Goal: Task Accomplishment & Management: Complete application form

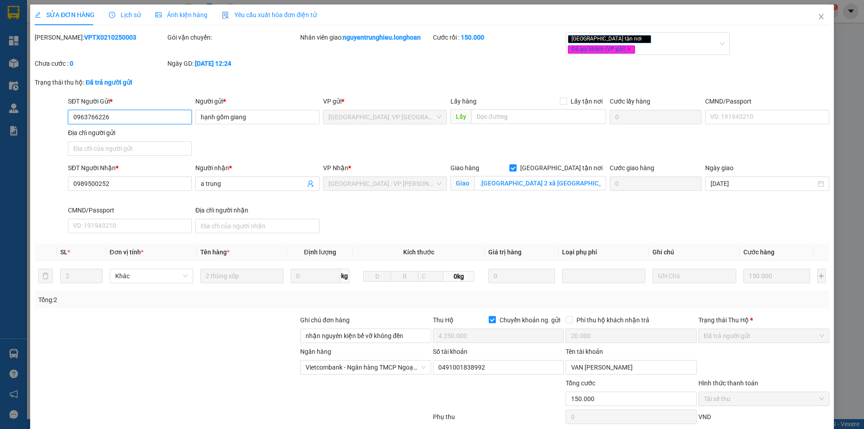
type input "0963766226"
type input "hạnh gốm giang"
type input "0989500252"
type input "a trung"
checkbox input "true"
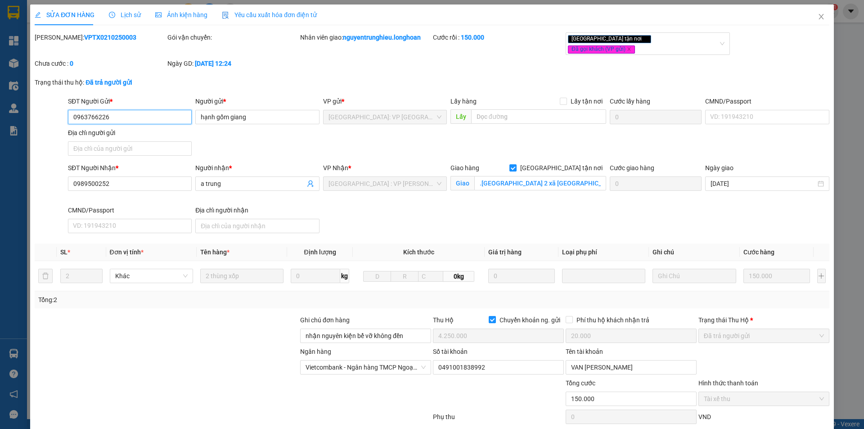
type input ".phú sơn 2 xã hòa tiến thành phố đà nẵng"
type input "nhận nguyên kiện bể vỡ không đền"
checkbox input "true"
type input "4.250.000"
type input "20.000"
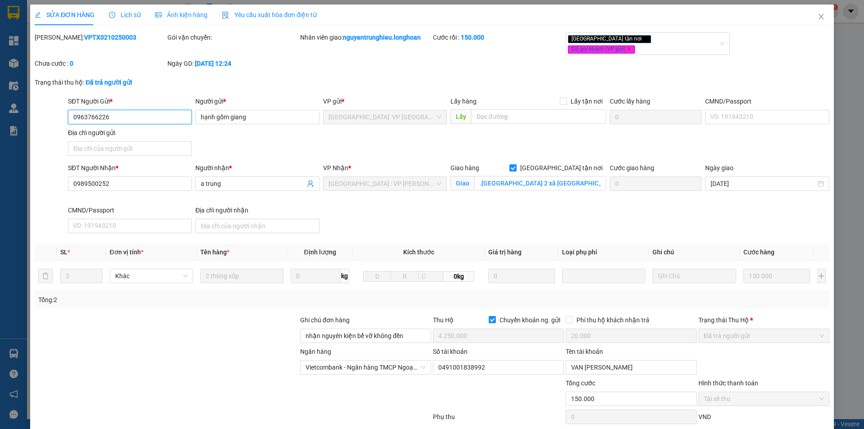
type input "150.000"
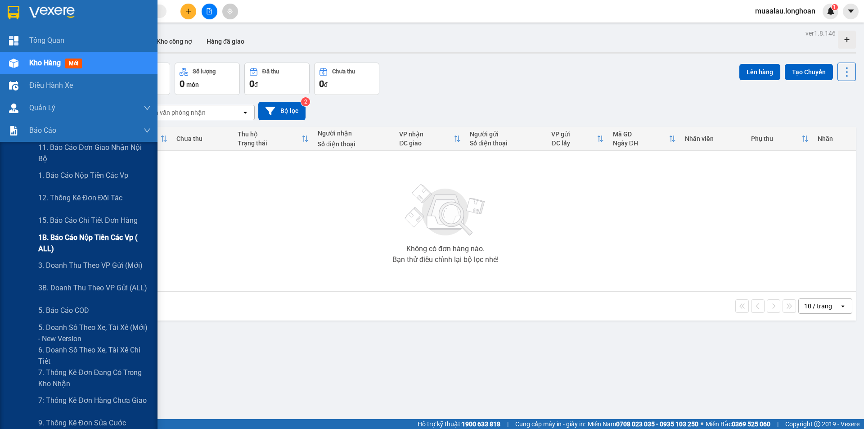
click at [113, 239] on span "1B. Báo cáo nộp tiền các vp ( ALL)" at bounding box center [94, 243] width 113 height 23
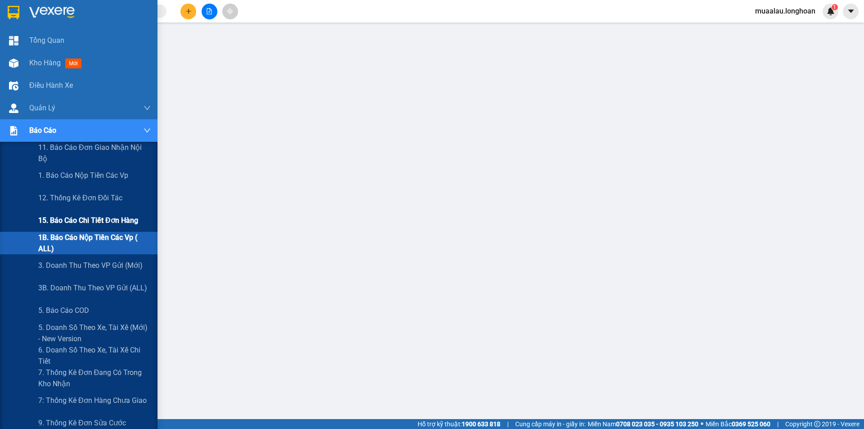
click at [88, 221] on span "15. Báo cáo chi tiết đơn hàng" at bounding box center [88, 220] width 100 height 11
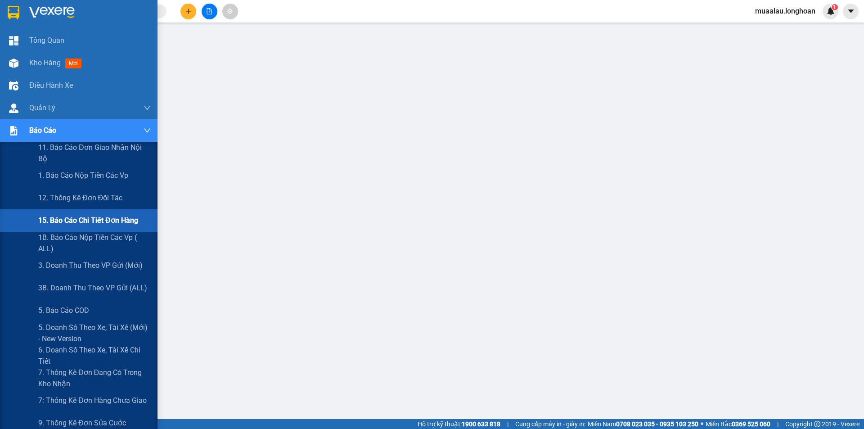
click at [103, 222] on span "15. Báo cáo chi tiết đơn hàng" at bounding box center [88, 220] width 100 height 11
